Goal: Register for event/course

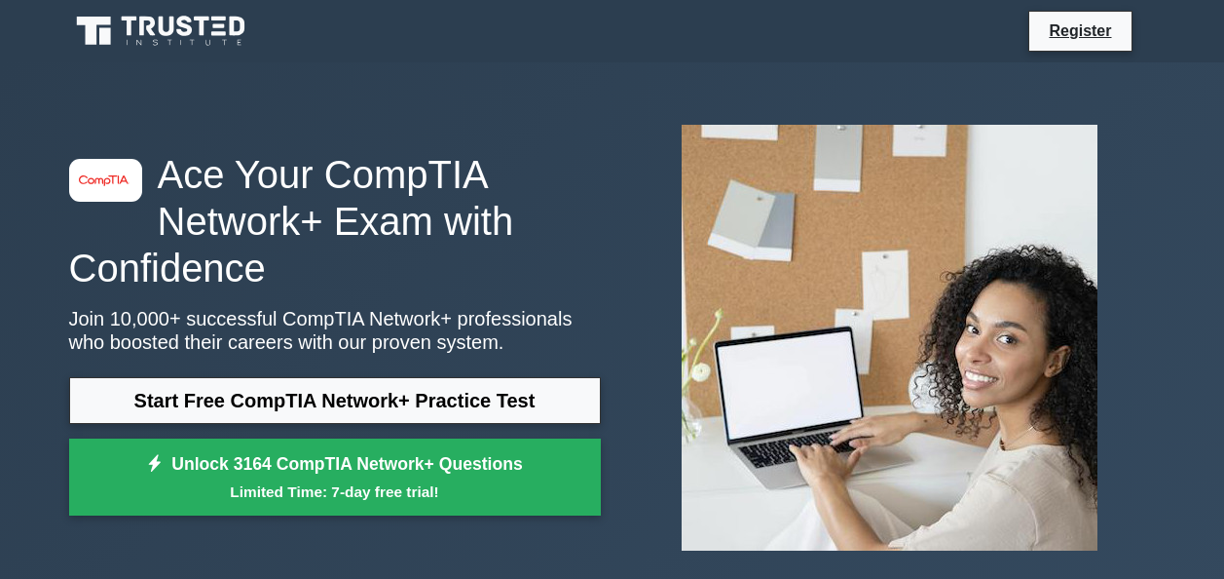
click at [415, 397] on link "Start Free CompTIA Network+ Practice Test" at bounding box center [335, 400] width 532 height 47
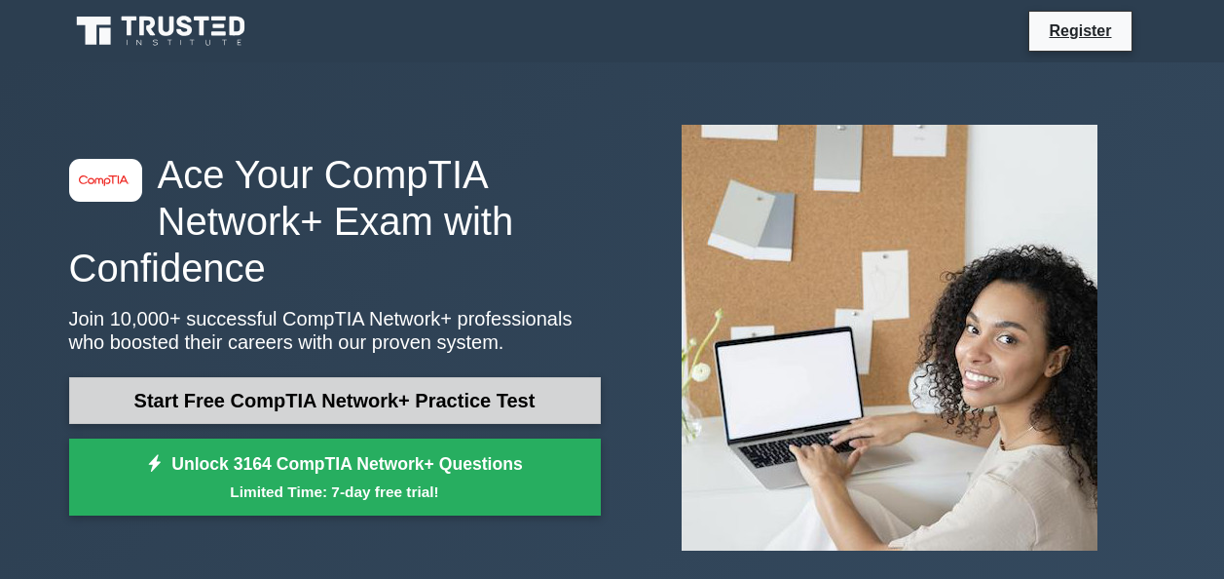
click at [346, 409] on link "Start Free CompTIA Network+ Practice Test" at bounding box center [335, 400] width 532 height 47
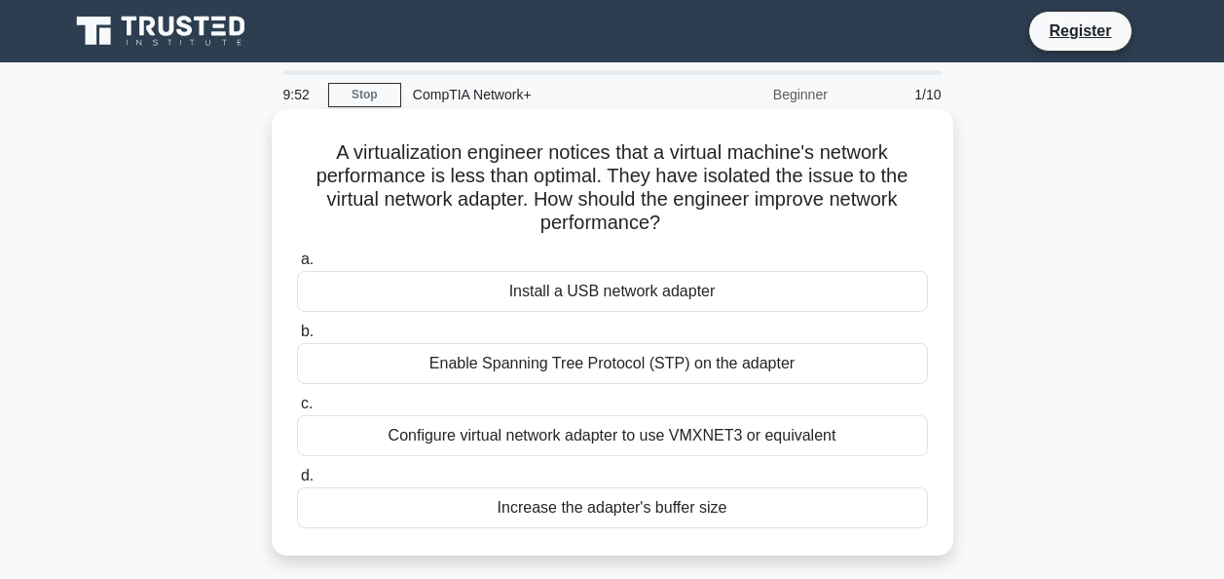
click at [548, 295] on div "Install a USB network adapter" at bounding box center [612, 291] width 631 height 41
click at [297, 266] on input "a. Install a USB network adapter" at bounding box center [297, 259] width 0 height 13
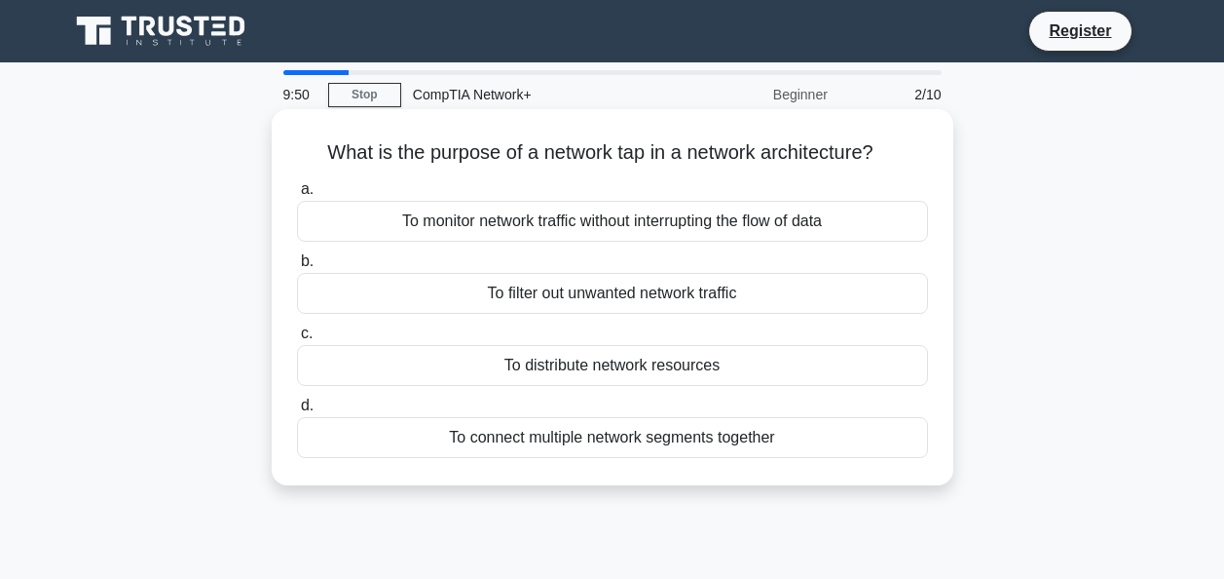
click at [569, 291] on div "To filter out unwanted network traffic" at bounding box center [612, 293] width 631 height 41
click at [297, 268] on input "b. To filter out unwanted network traffic" at bounding box center [297, 261] width 0 height 13
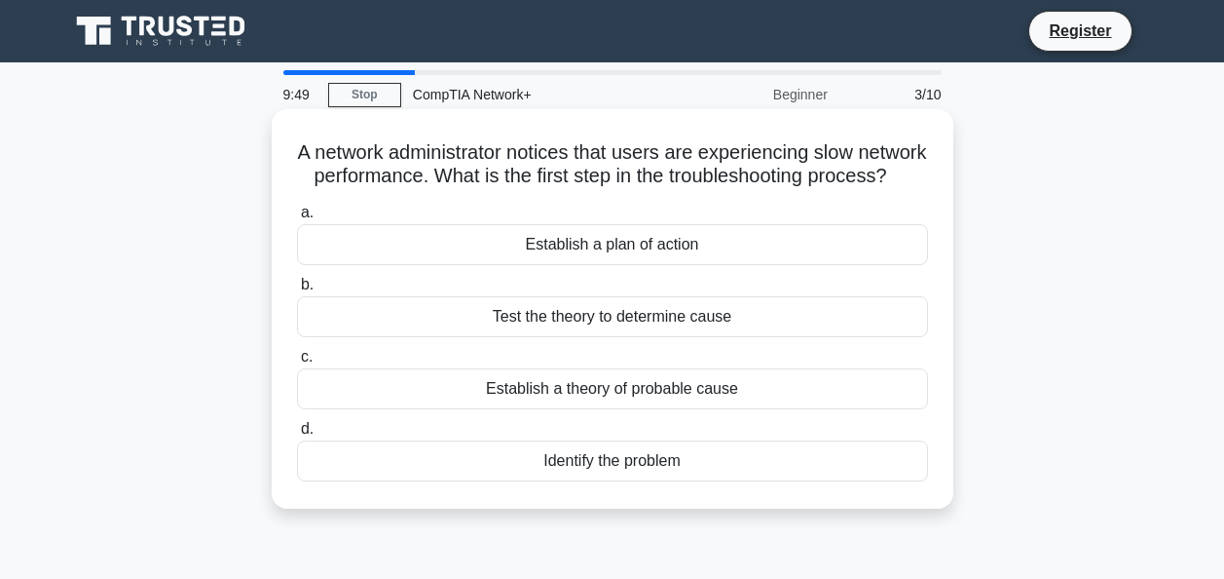
click at [724, 399] on div "Establish a theory of probable cause" at bounding box center [612, 388] width 631 height 41
click at [297, 363] on input "c. Establish a theory of probable cause" at bounding box center [297, 357] width 0 height 13
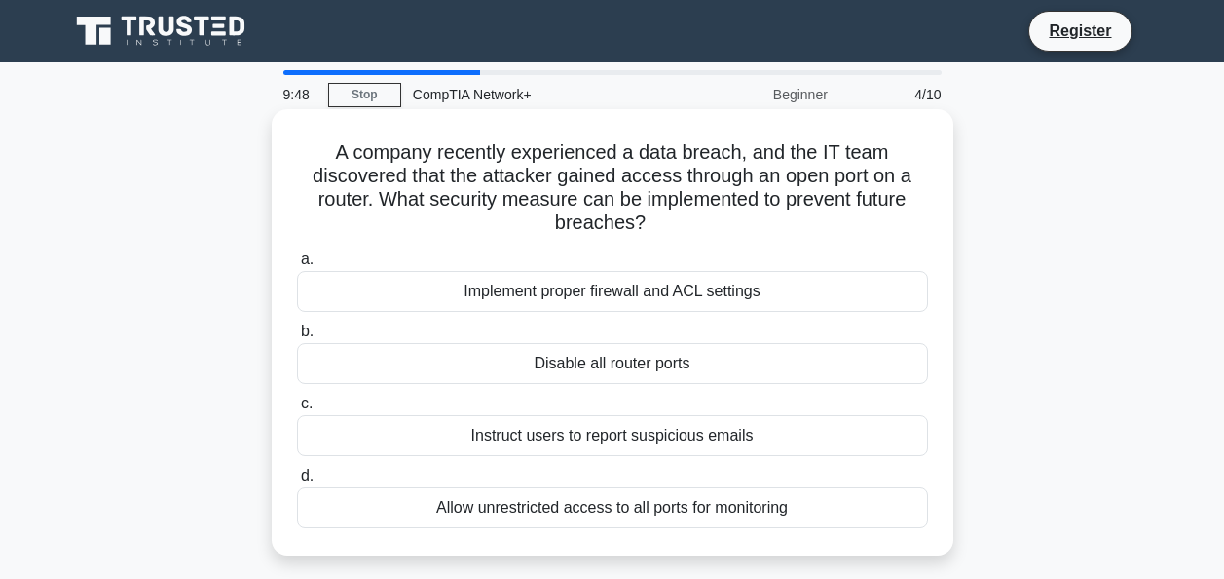
click at [665, 274] on div "Implement proper firewall and ACL settings" at bounding box center [612, 291] width 631 height 41
click at [297, 266] on input "a. Implement proper firewall and ACL settings" at bounding box center [297, 259] width 0 height 13
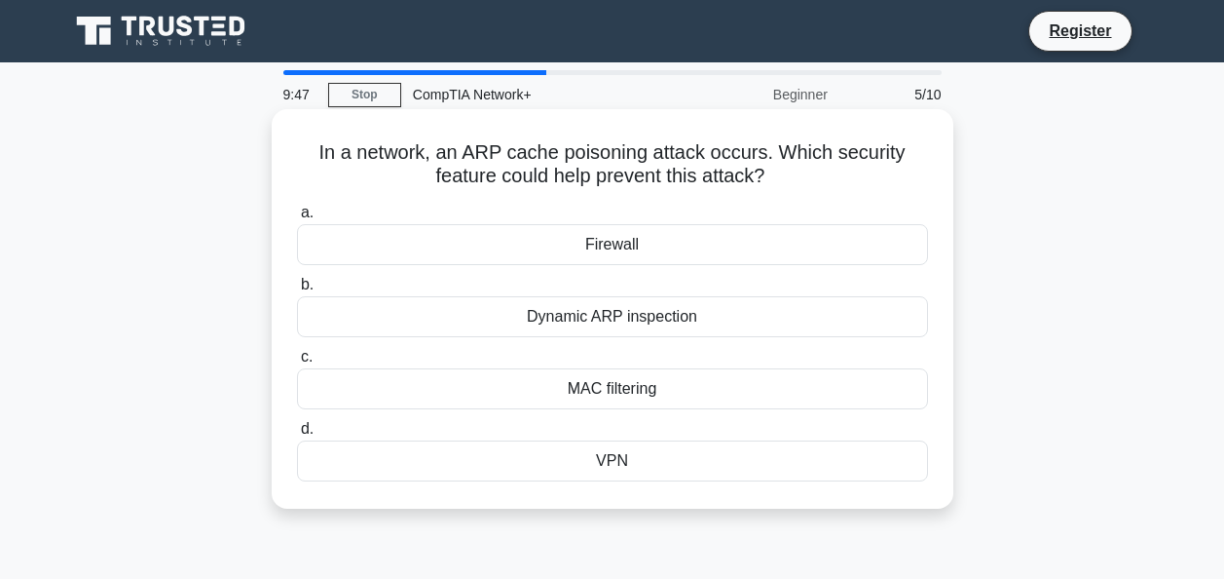
click at [611, 448] on div "VPN" at bounding box center [612, 460] width 631 height 41
click at [297, 435] on input "d. VPN" at bounding box center [297, 429] width 0 height 13
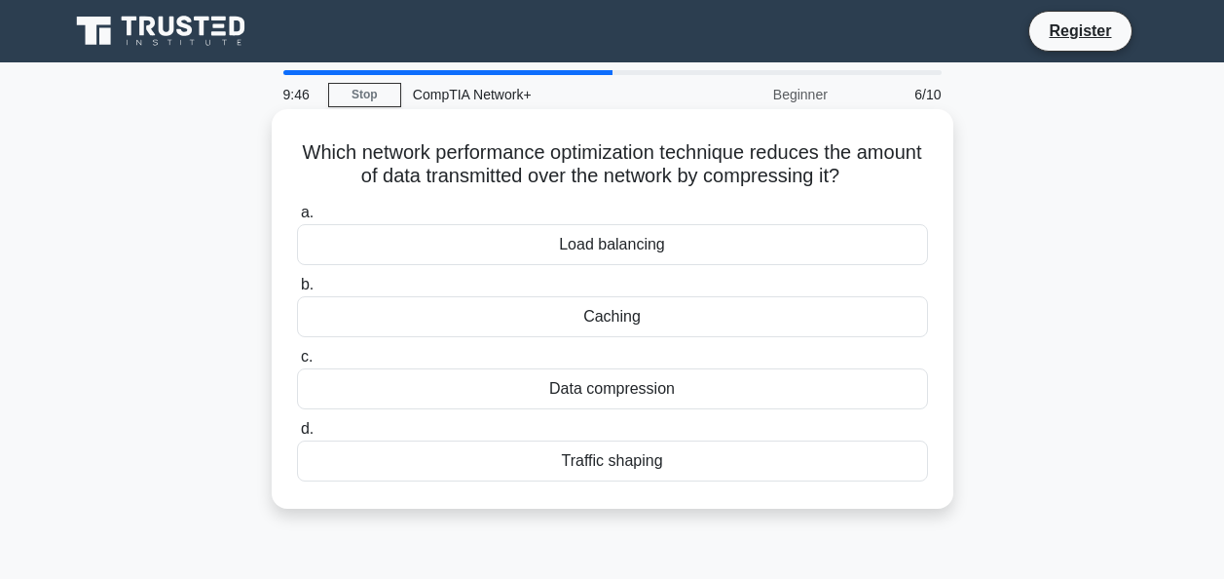
click at [709, 344] on div "a. Load balancing b. Caching c. d." at bounding box center [612, 341] width 655 height 288
click at [646, 407] on div "Data compression" at bounding box center [612, 388] width 631 height 41
click at [297, 363] on input "c. Data compression" at bounding box center [297, 357] width 0 height 13
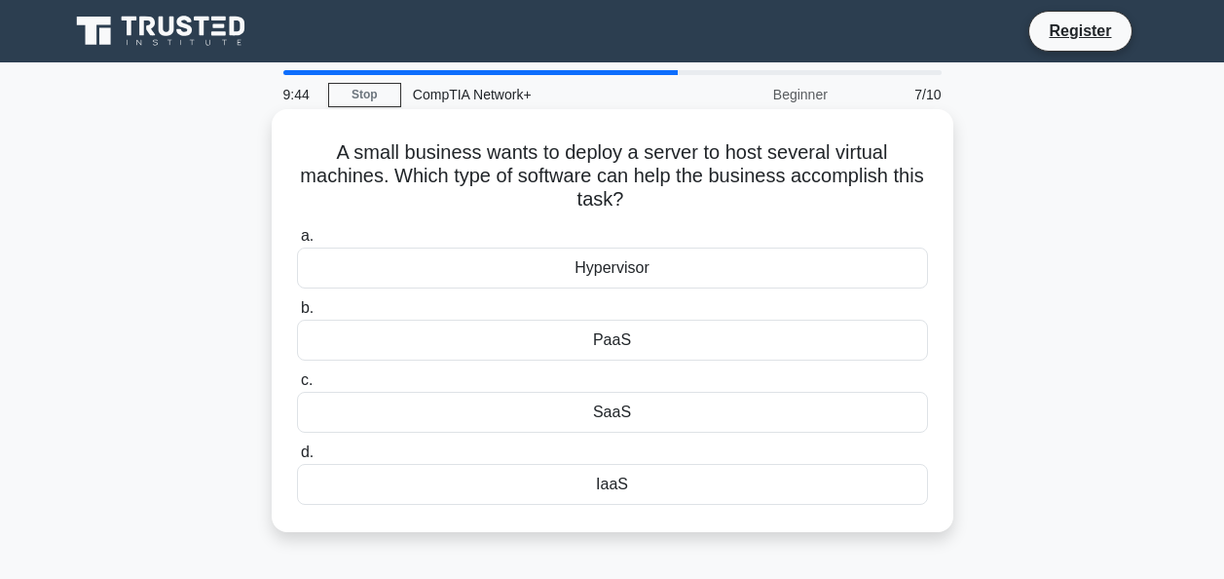
click at [642, 416] on div "SaaS" at bounding box center [612, 412] width 631 height 41
click at [297, 387] on input "c. SaaS" at bounding box center [297, 380] width 0 height 13
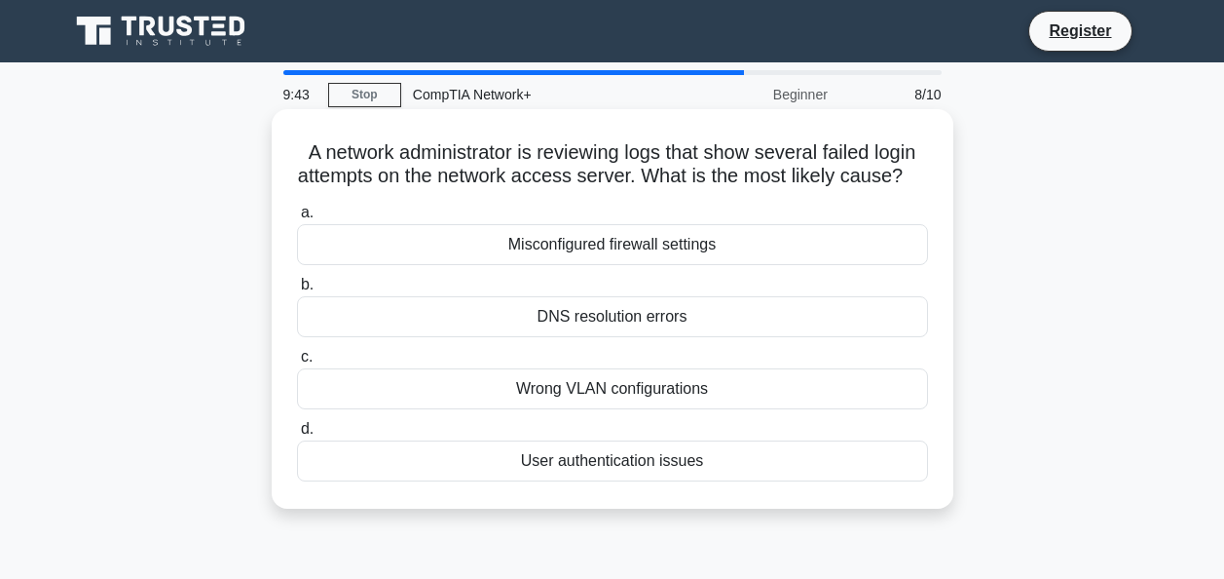
click at [791, 313] on label "b. DNS resolution errors" at bounding box center [612, 305] width 631 height 64
click at [297, 291] on input "b. DNS resolution errors" at bounding box center [297, 285] width 0 height 13
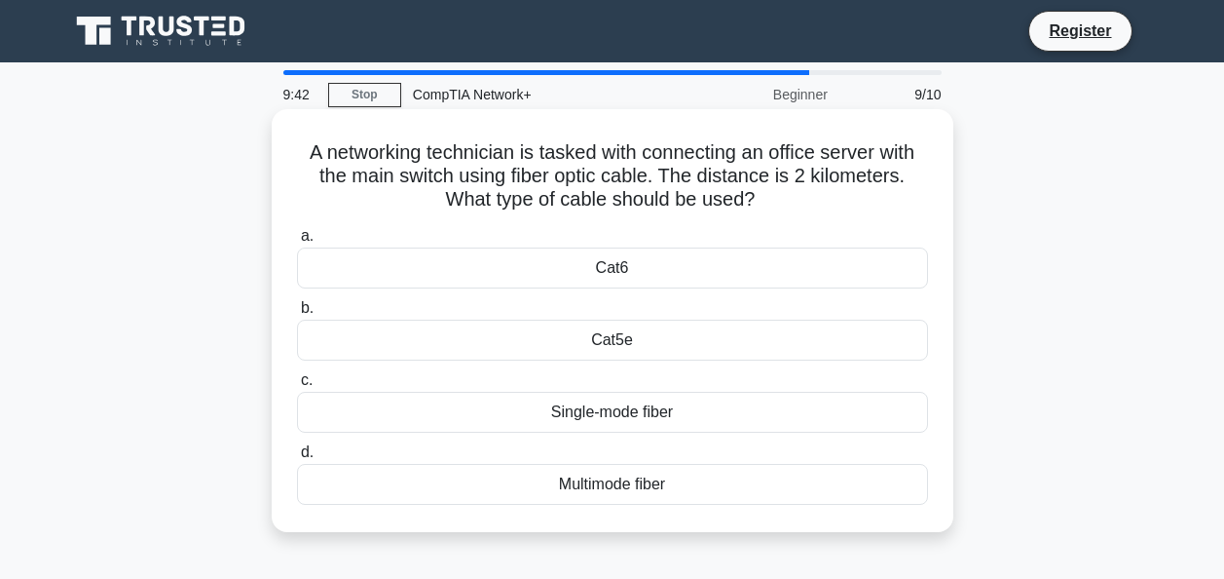
click at [658, 464] on label "d. Multimode fiber" at bounding box center [612, 472] width 631 height 64
click at [297, 459] on input "d. Multimode fiber" at bounding box center [297, 452] width 0 height 13
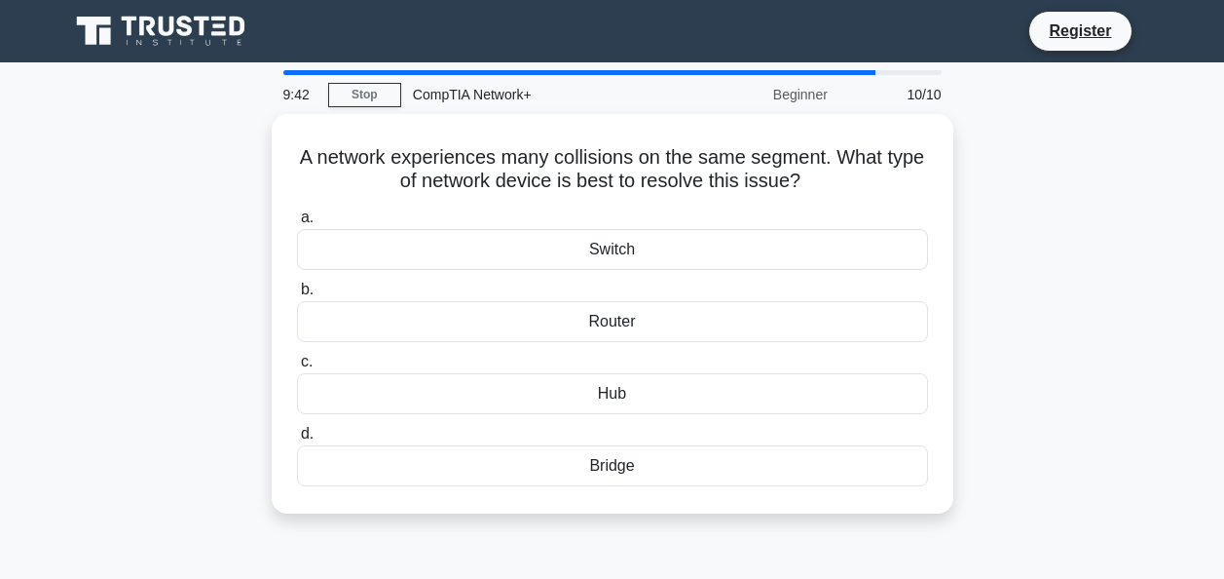
click at [657, 481] on div "Bridge" at bounding box center [612, 465] width 631 height 41
click at [297, 440] on input "d. Bridge" at bounding box center [297, 434] width 0 height 13
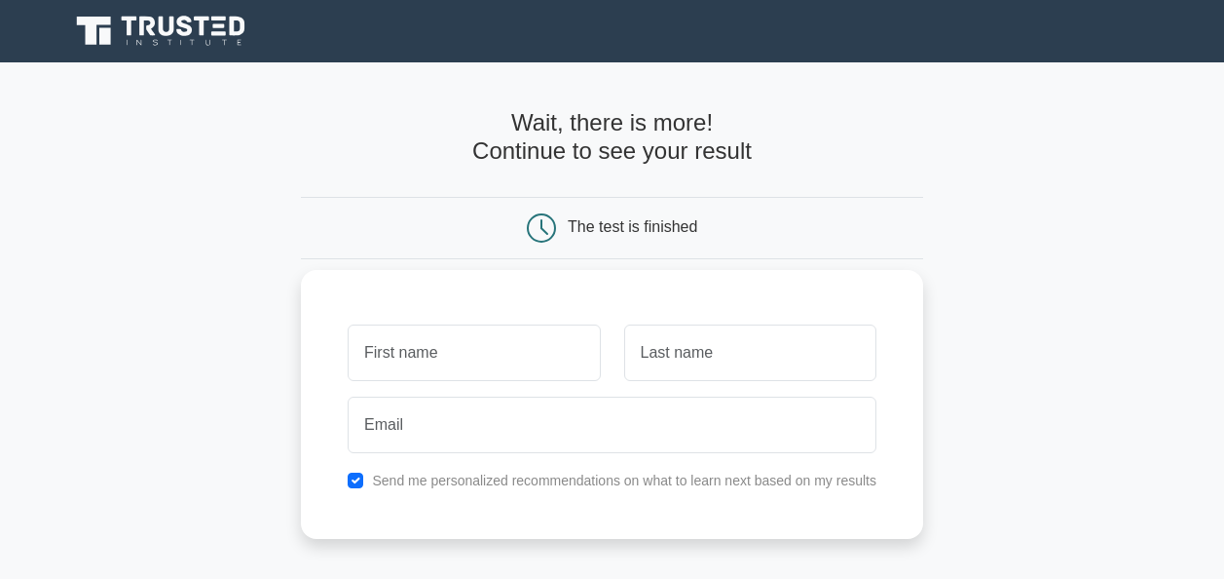
click at [435, 389] on div at bounding box center [612, 425] width 552 height 72
click at [439, 333] on input "text" at bounding box center [474, 352] width 252 height 56
type input "edafd"
click at [779, 345] on input "text" at bounding box center [750, 352] width 252 height 56
type input "eaf"
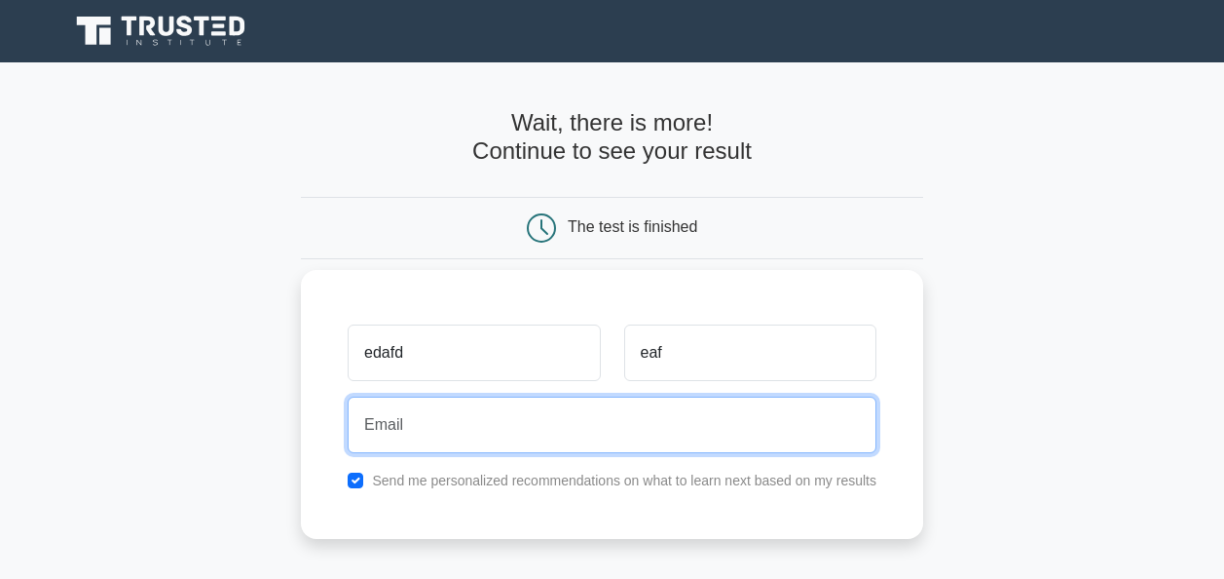
drag, startPoint x: 440, startPoint y: 430, endPoint x: 448, endPoint y: 437, distance: 11.0
click at [448, 437] on input "email" at bounding box center [612, 424] width 529 height 56
type input "t"
type input "[PERSON_NAME]"
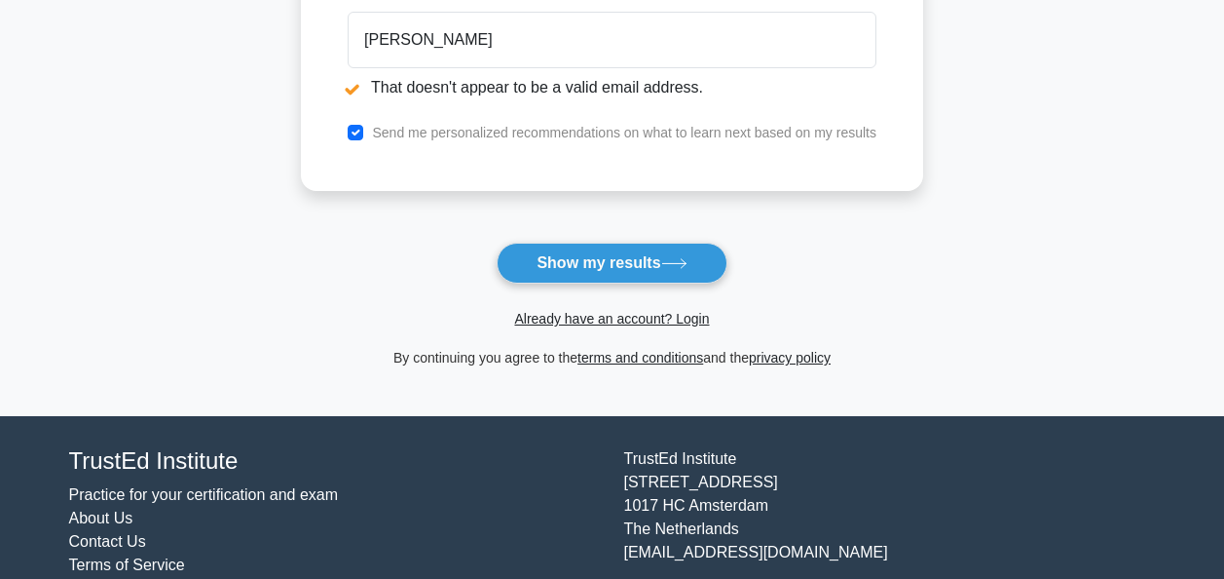
scroll to position [510, 0]
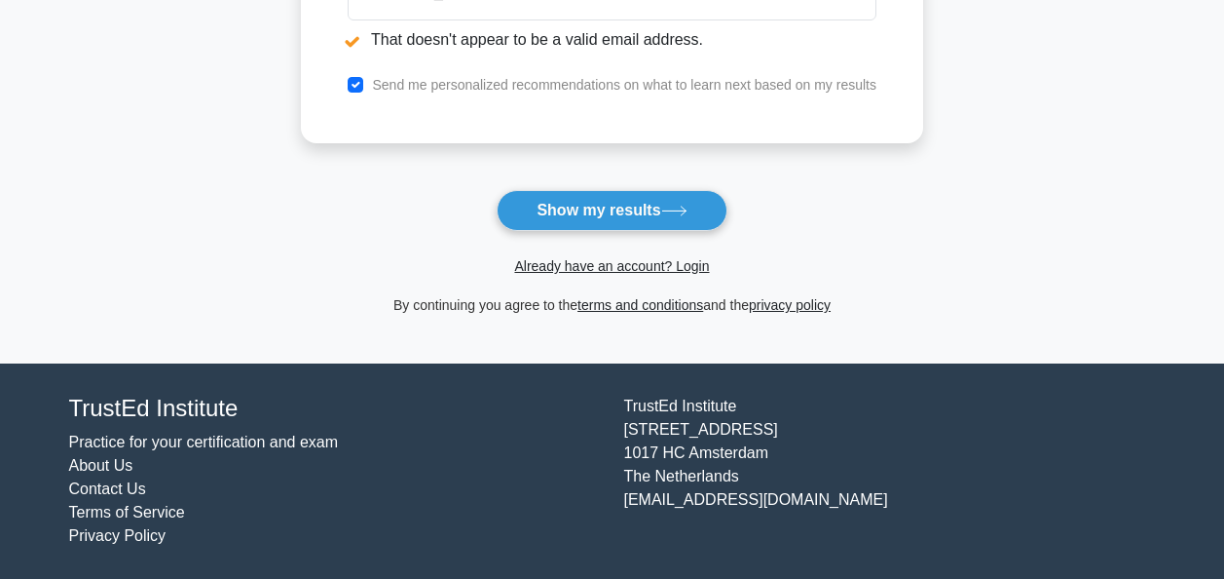
click at [605, 216] on button "Show my results" at bounding box center [612, 210] width 230 height 41
